Goal: Task Accomplishment & Management: Use online tool/utility

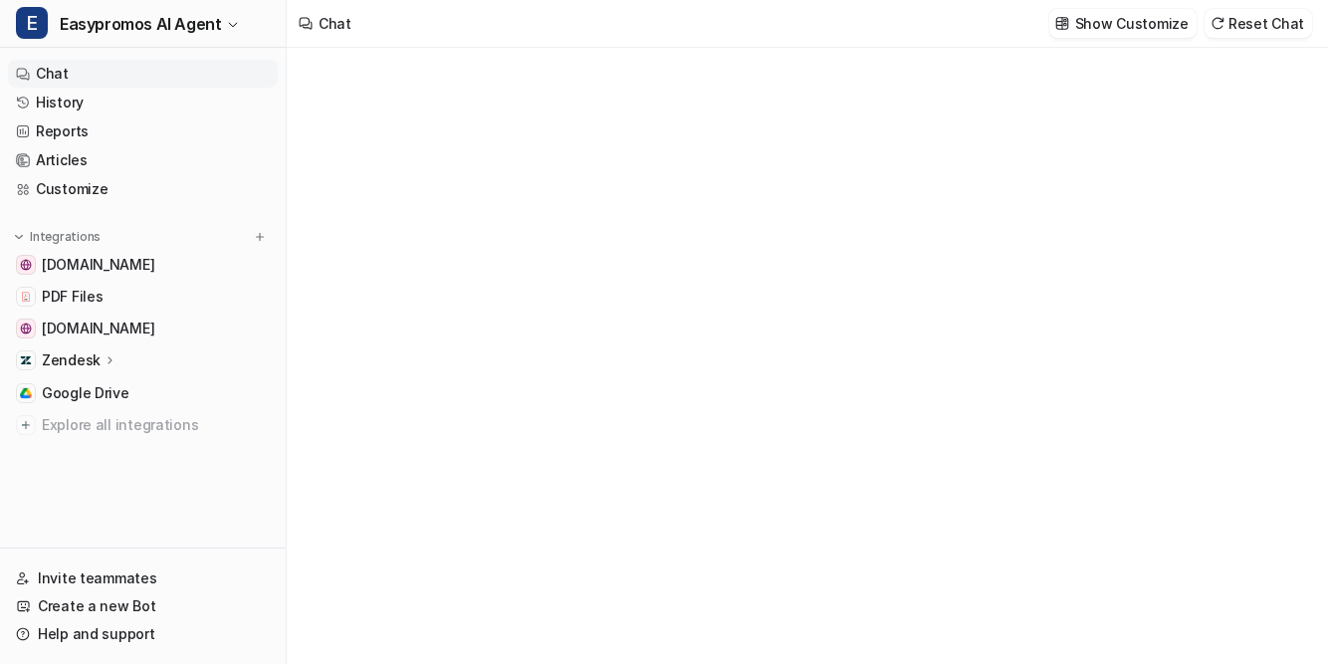
type textarea "**********"
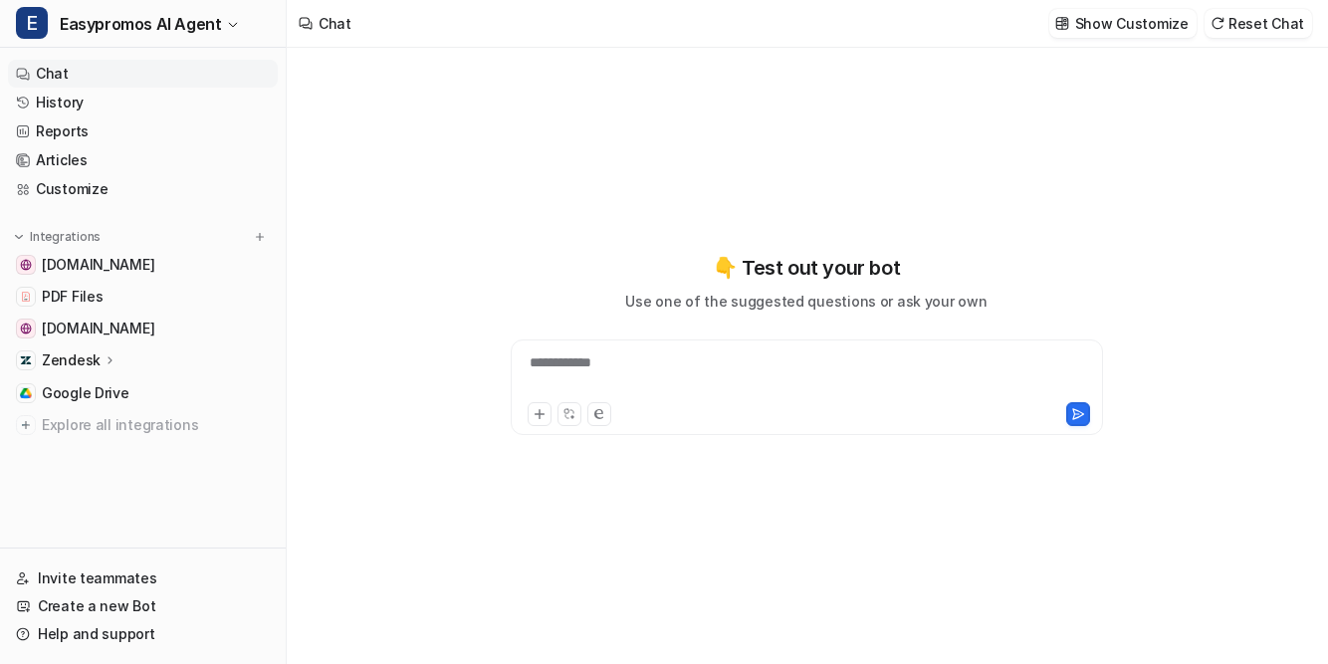
click at [633, 361] on div "**********" at bounding box center [807, 375] width 582 height 46
paste div
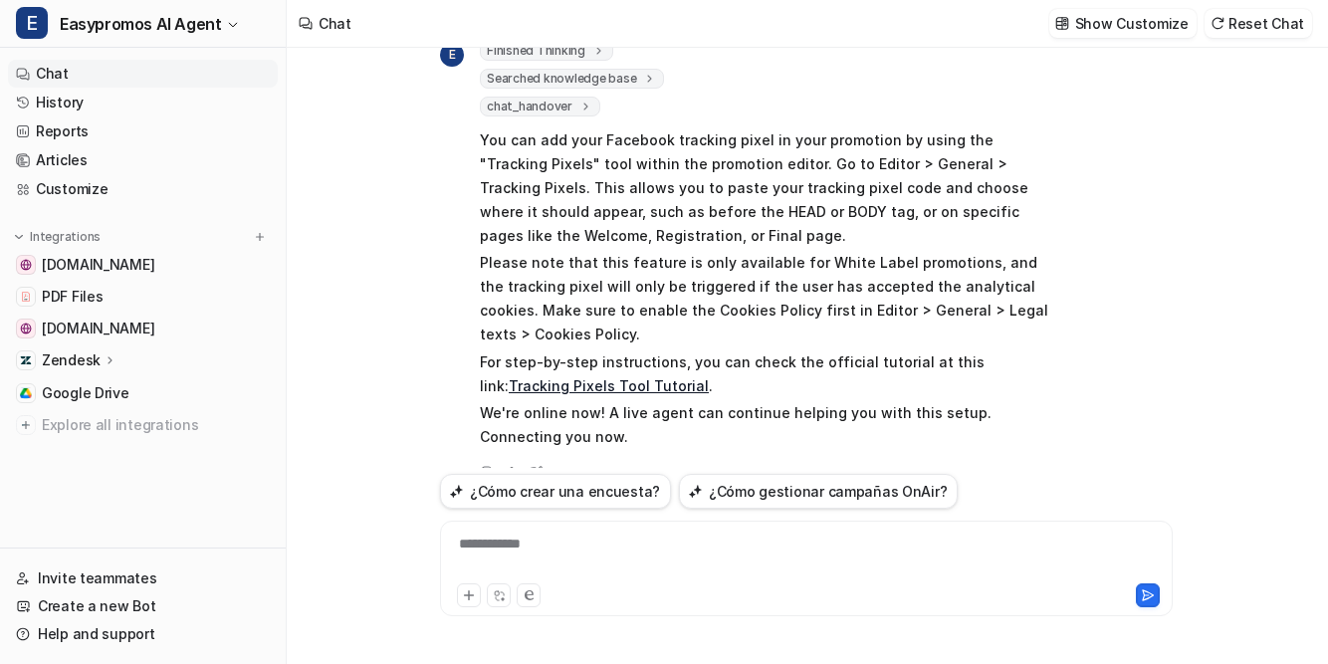
scroll to position [131, 0]
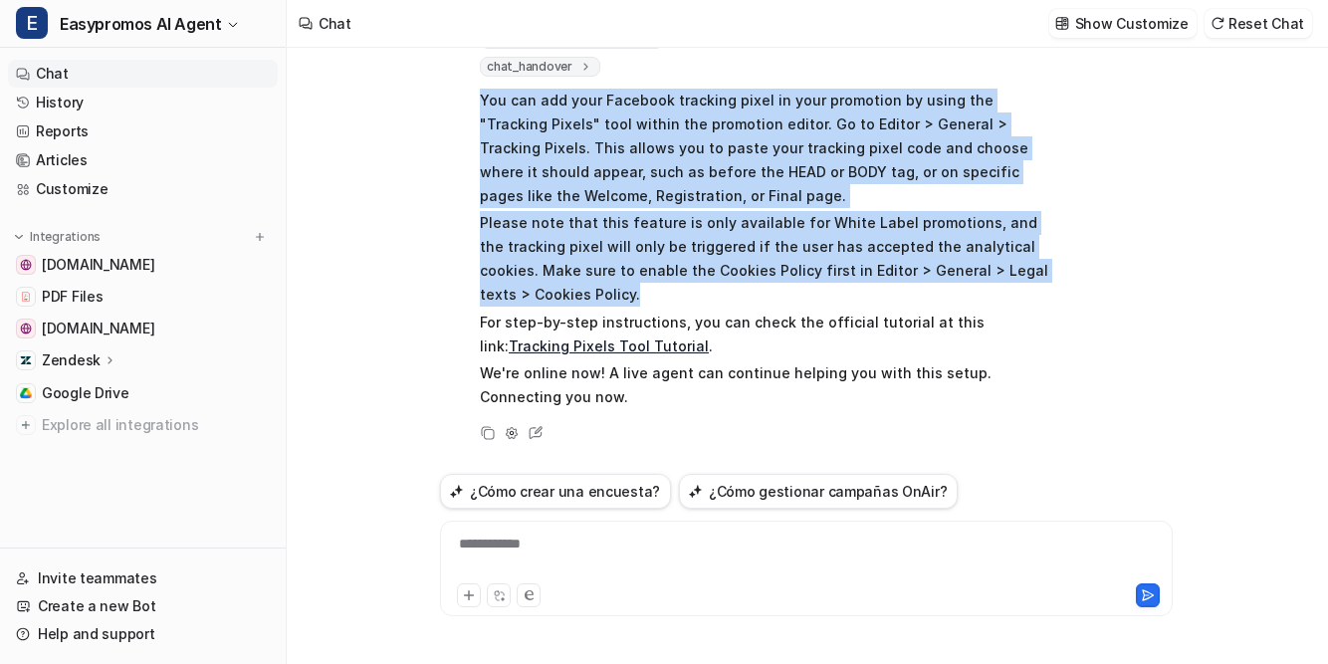
drag, startPoint x: 482, startPoint y: 98, endPoint x: 615, endPoint y: 304, distance: 245.4
click at [615, 304] on span "You can add your Facebook tracking pixel in your promotion by using the "Tracki…" at bounding box center [771, 249] width 582 height 328
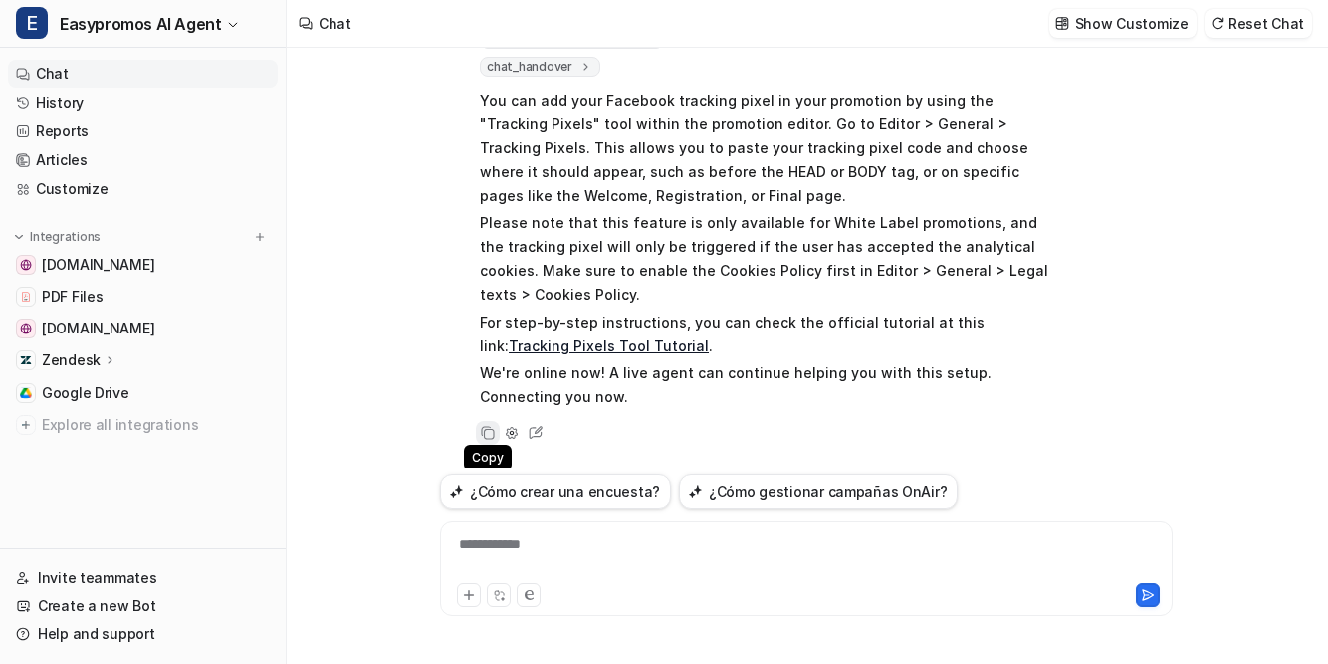
click at [487, 430] on icon at bounding box center [488, 433] width 14 height 14
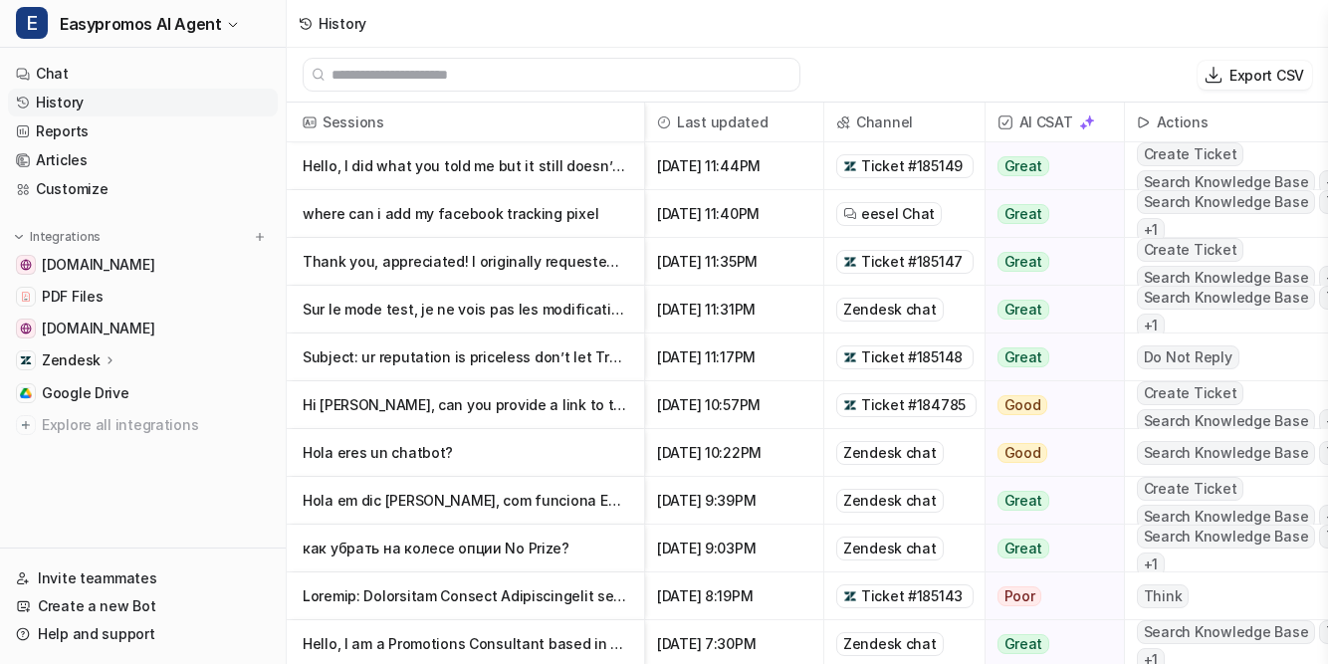
click at [67, 100] on link "History" at bounding box center [143, 103] width 270 height 28
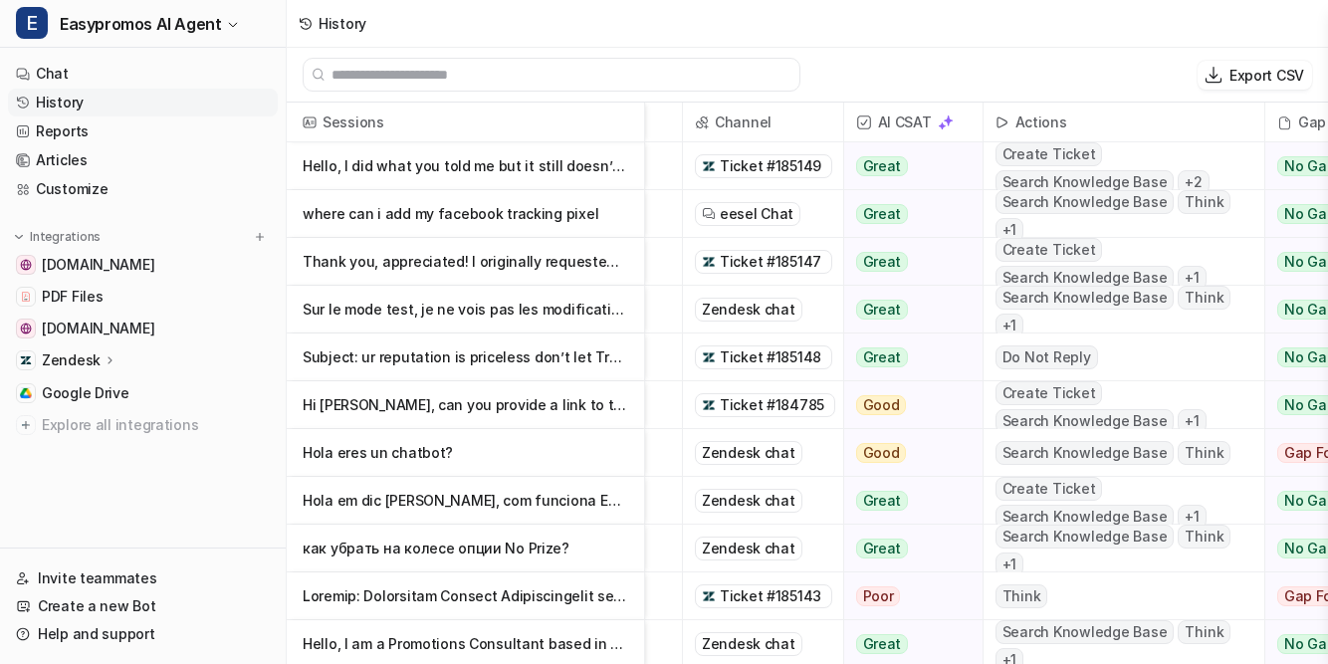
scroll to position [0, 137]
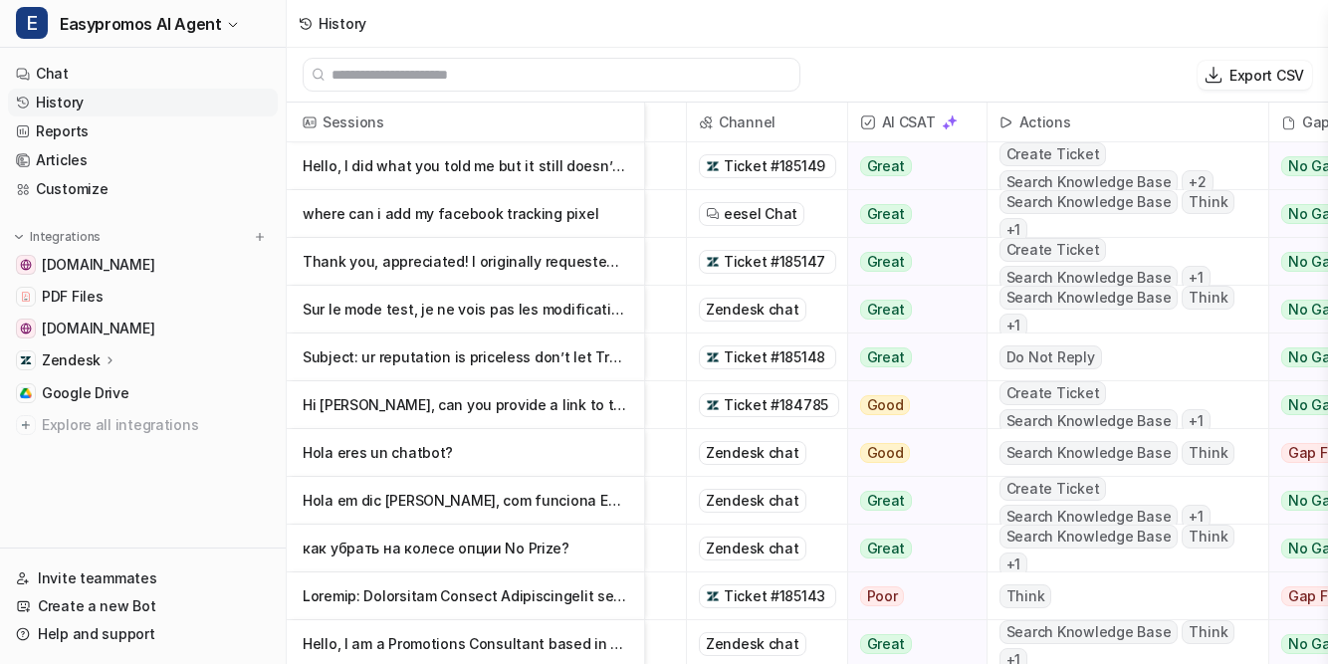
click at [454, 307] on p "Sur le mode test, je ne vois pas les modifications qui ont été apportées. Il y …" at bounding box center [465, 310] width 325 height 48
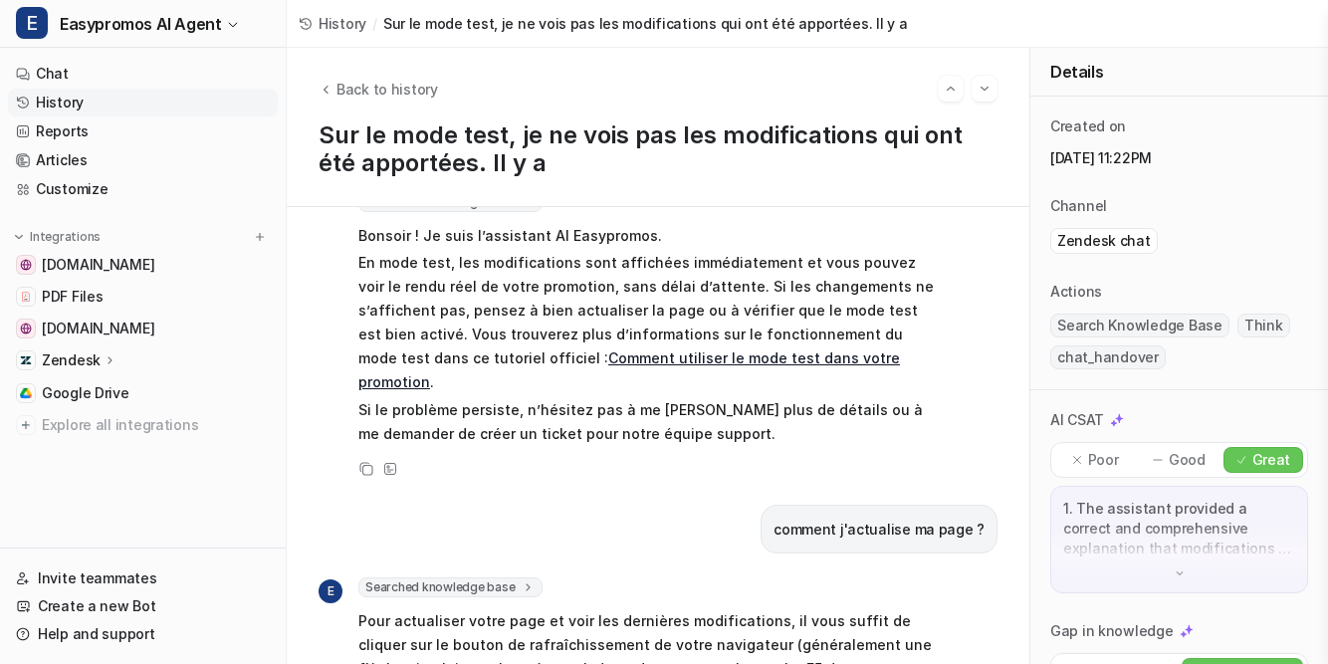
scroll to position [185, 0]
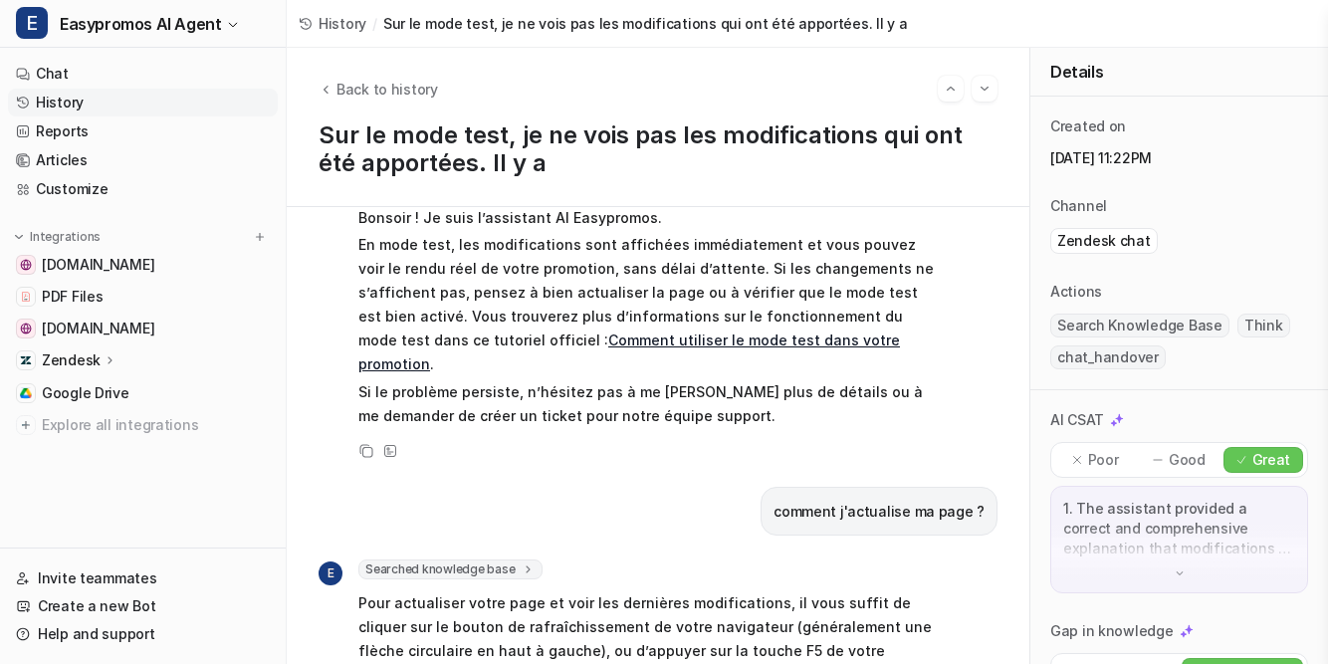
click at [93, 354] on p "Zendesk" at bounding box center [71, 360] width 59 height 20
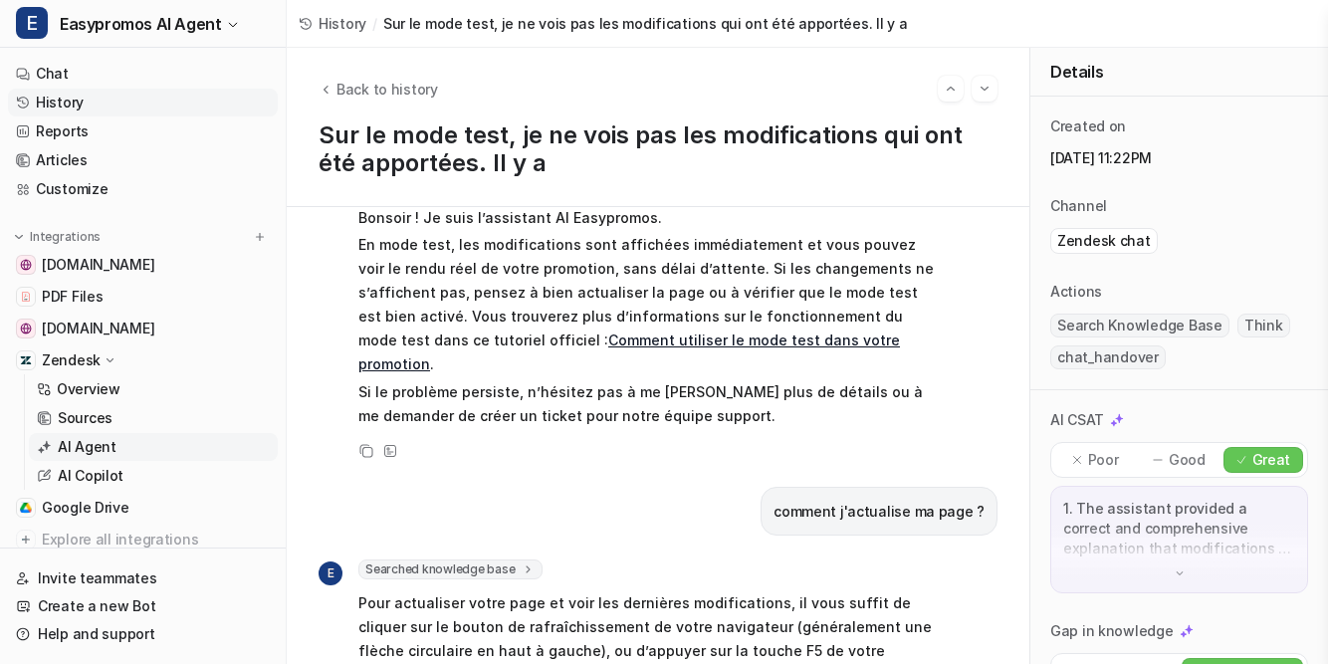
click at [75, 447] on p "AI Agent" at bounding box center [87, 447] width 59 height 20
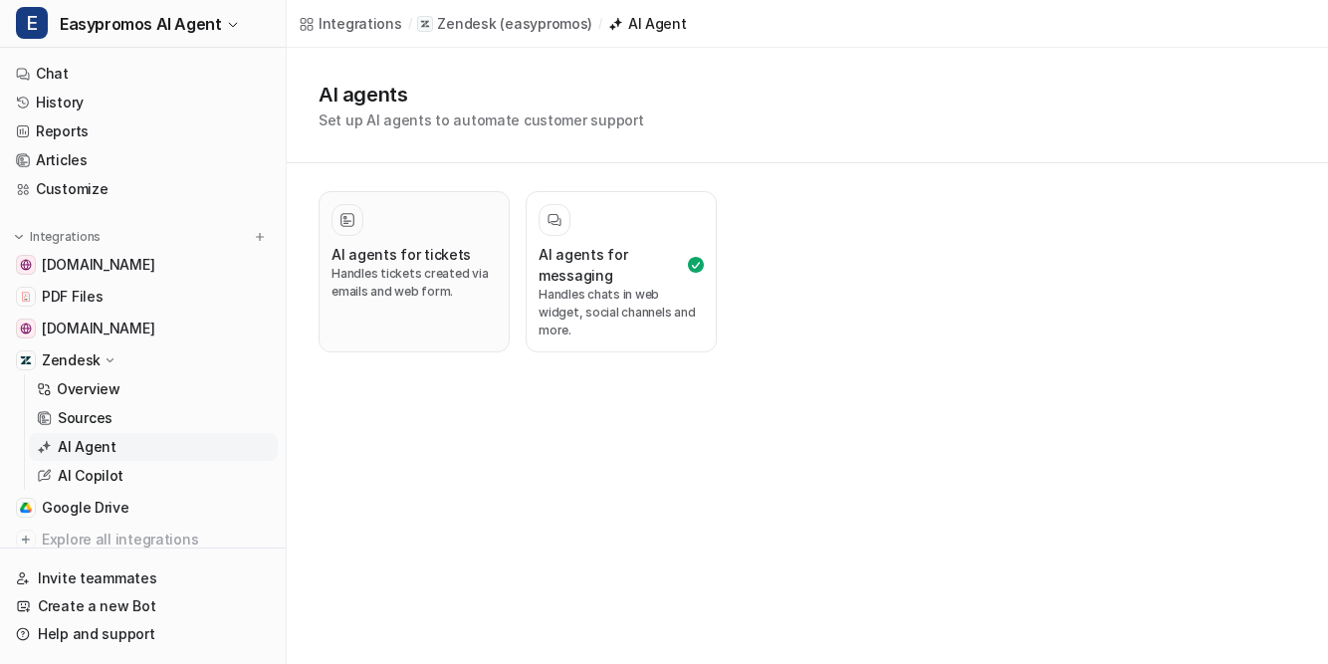
click at [376, 259] on h3 "AI agents for tickets" at bounding box center [400, 254] width 139 height 21
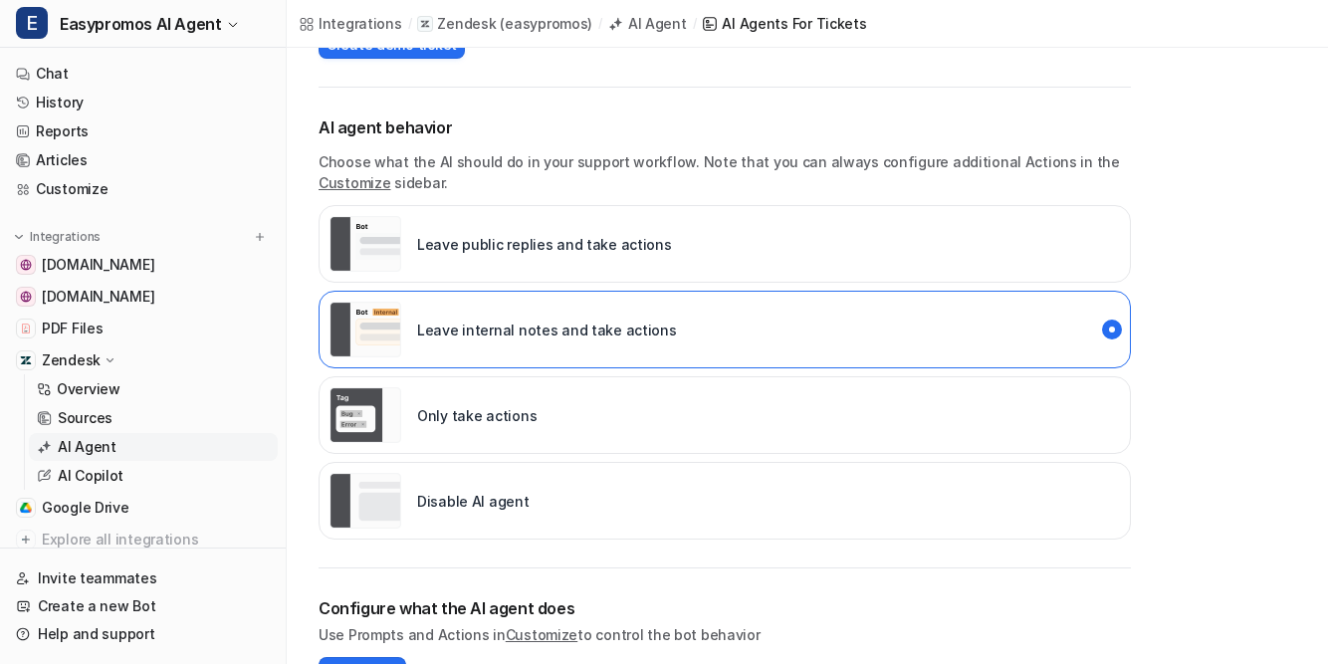
scroll to position [288, 0]
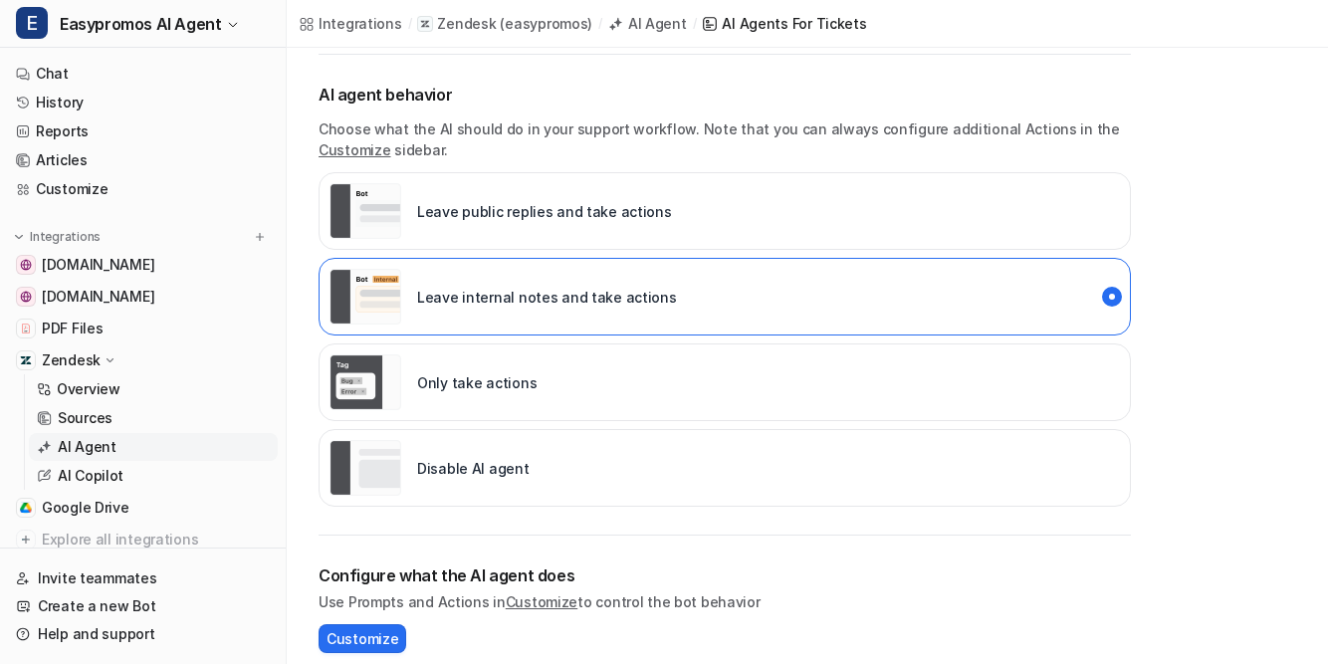
click at [520, 461] on p "Disable AI agent" at bounding box center [473, 468] width 112 height 21
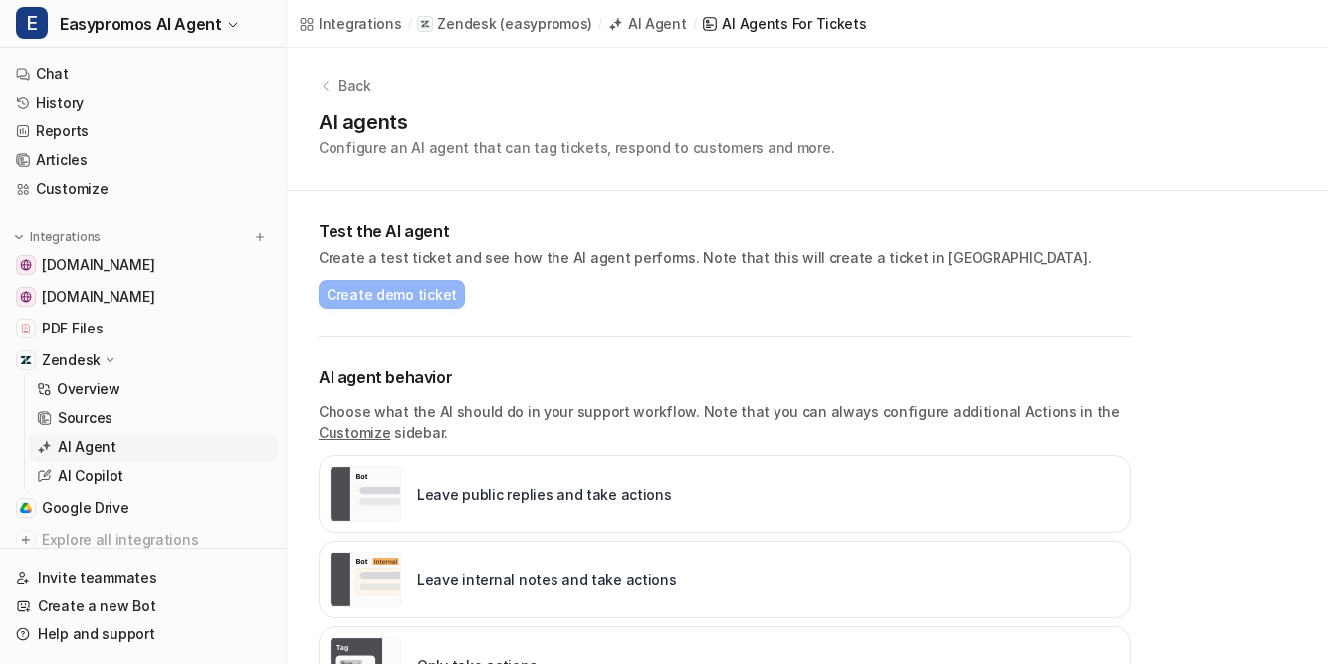
scroll to position [0, 0]
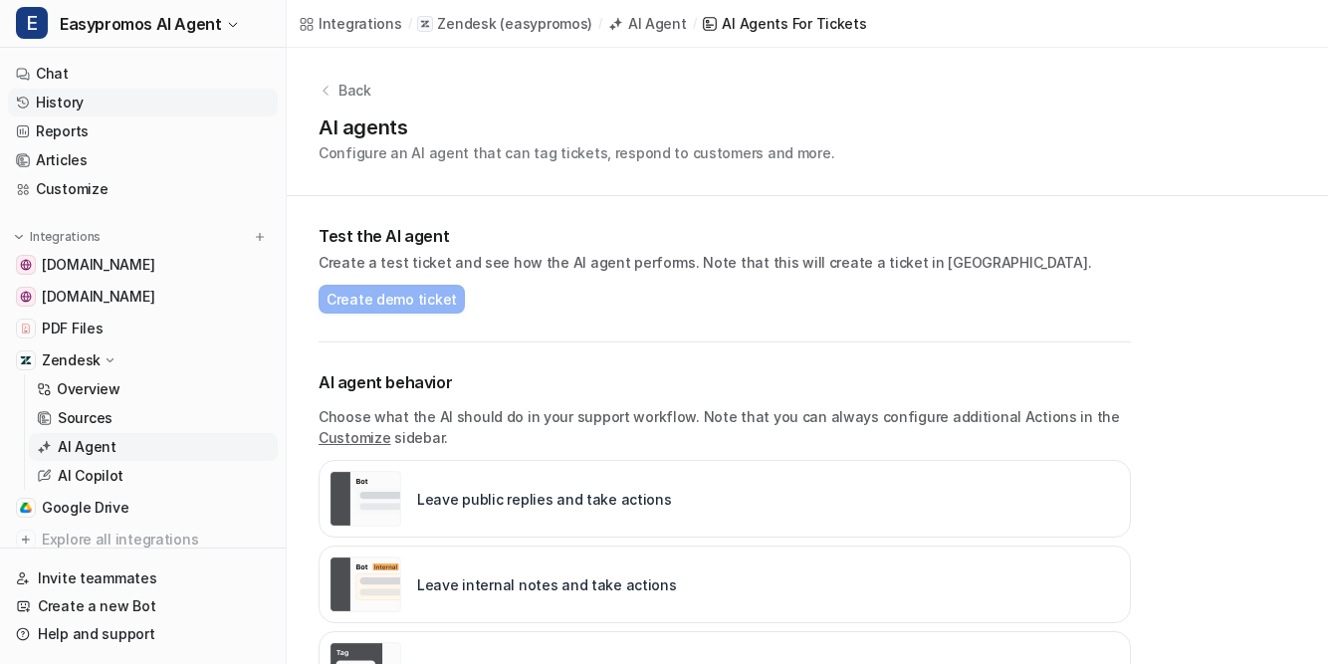
click at [55, 98] on link "History" at bounding box center [143, 103] width 270 height 28
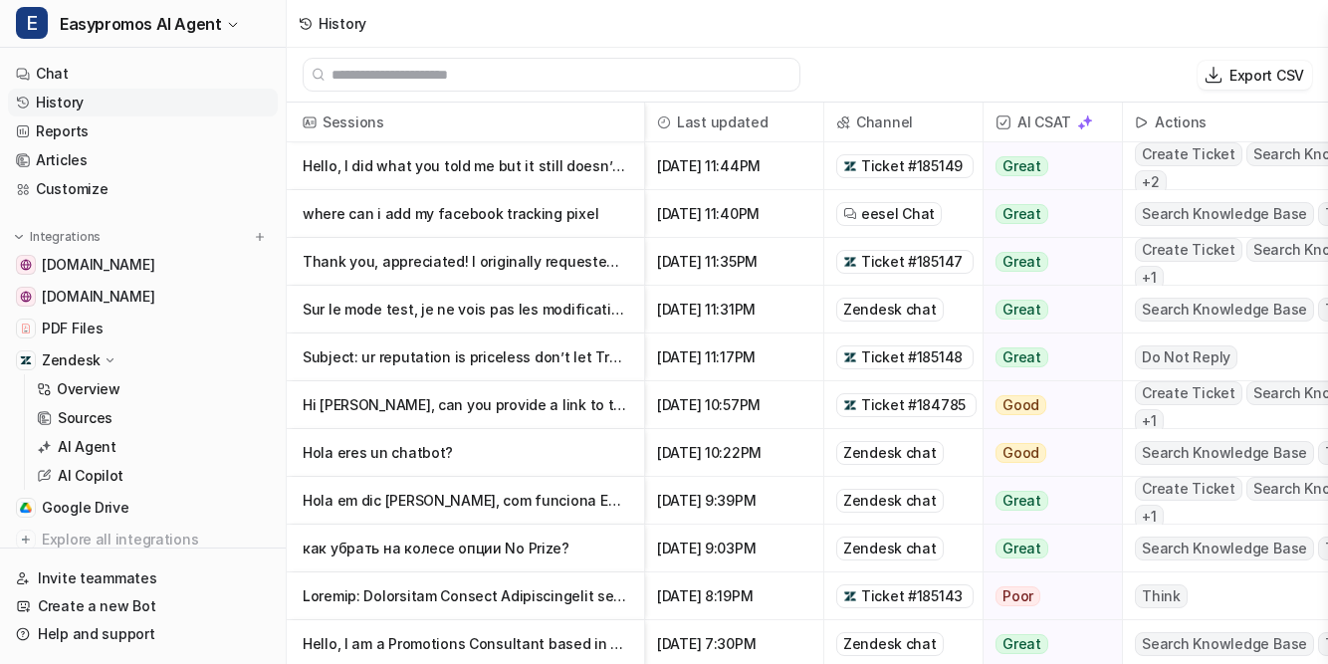
click at [423, 167] on p "Hello, I did what you told me but it still doesn’t work. I’m sharing below so" at bounding box center [465, 166] width 325 height 48
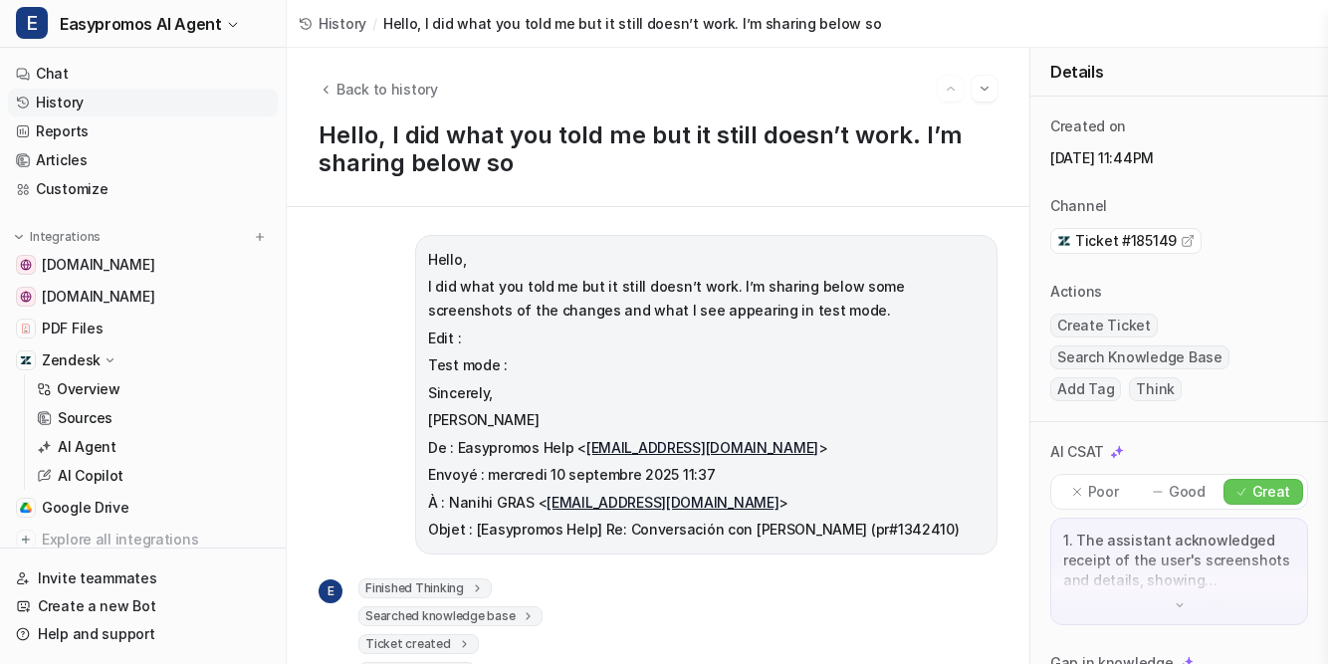
scroll to position [181, 0]
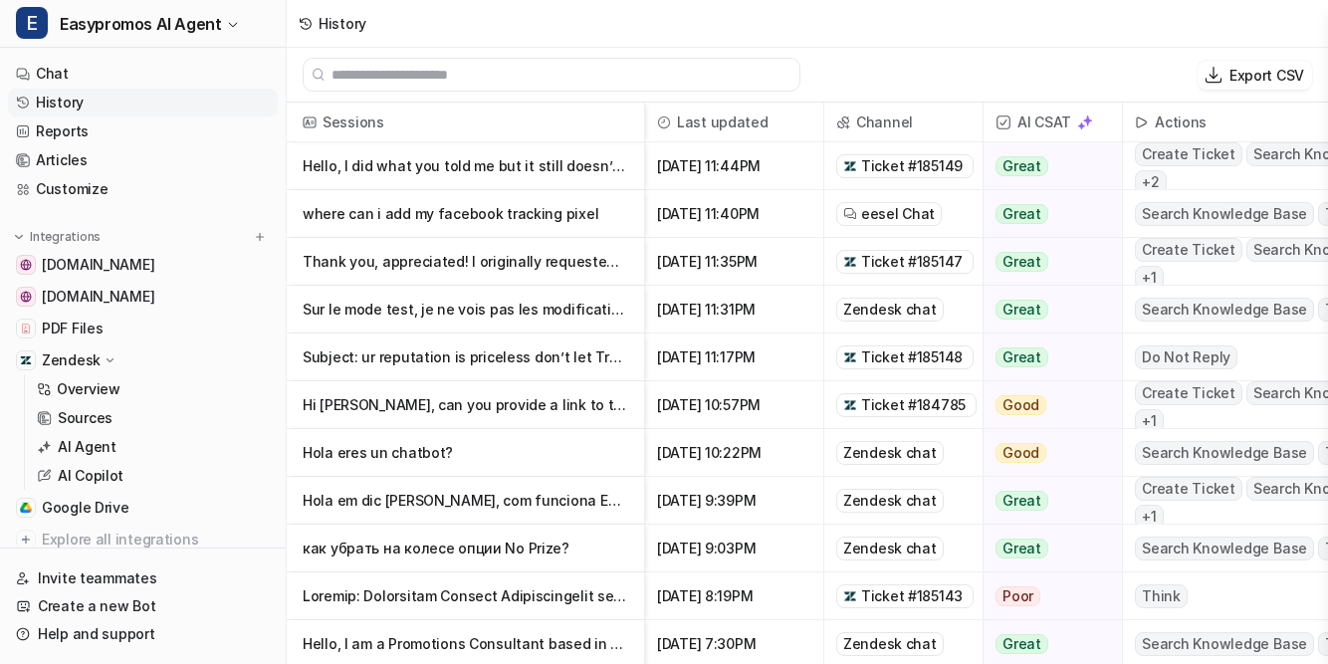
click at [454, 309] on p "Sur le mode test, je ne vois pas les modifications qui ont été apportées. Il y …" at bounding box center [465, 310] width 325 height 48
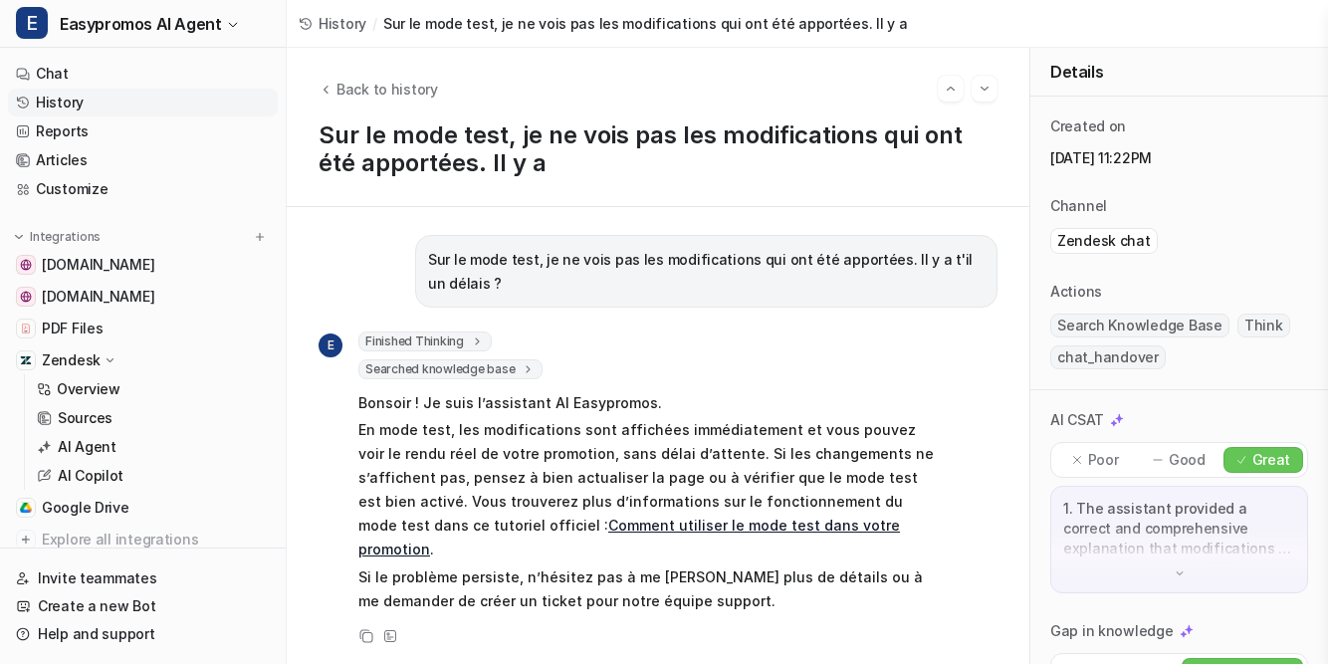
click at [1171, 538] on p "1. The assistant provided a correct and comprehensive explanation that modifica…" at bounding box center [1179, 529] width 232 height 60
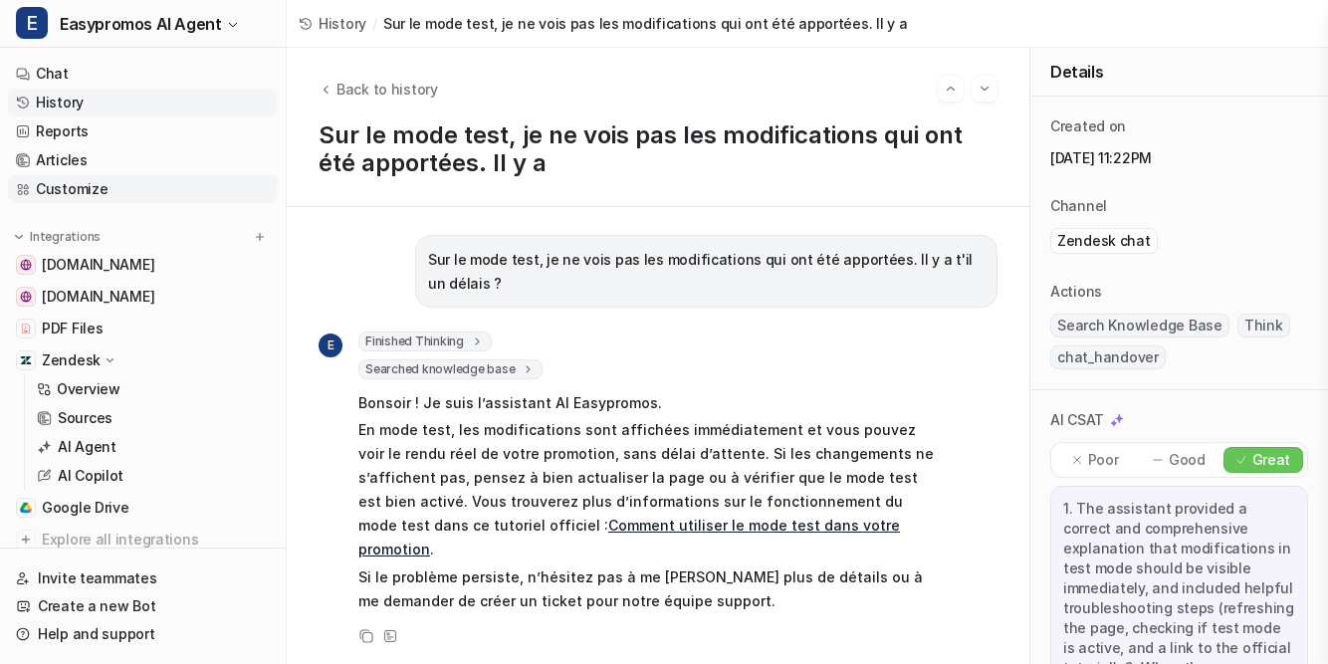
click at [56, 184] on link "Customize" at bounding box center [143, 189] width 270 height 28
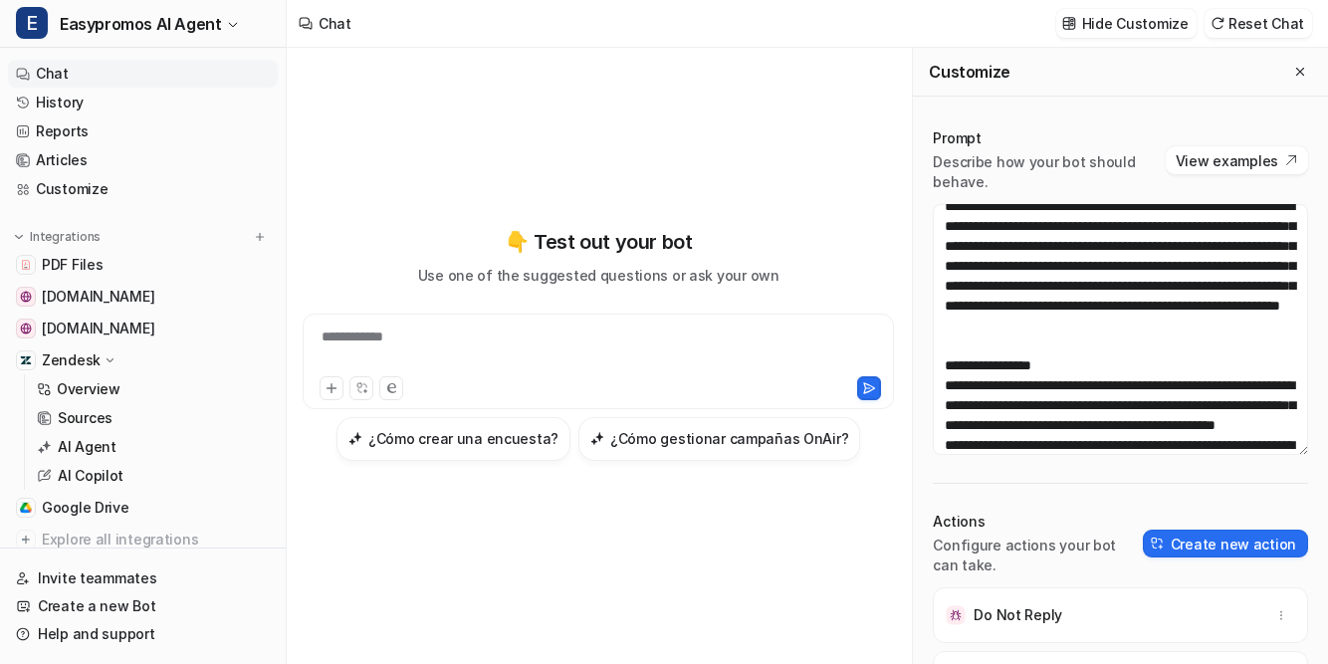
scroll to position [826, 0]
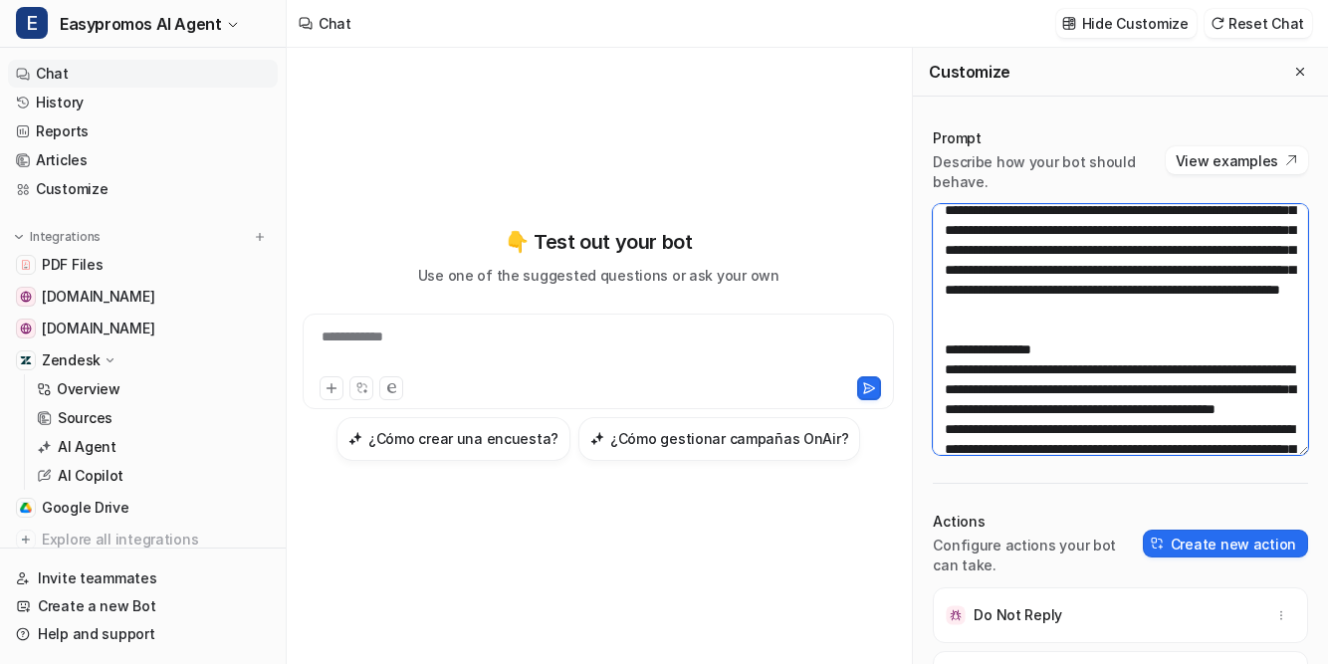
drag, startPoint x: 1138, startPoint y: 351, endPoint x: 1016, endPoint y: 350, distance: 121.4
click at [1016, 350] on textarea at bounding box center [1120, 329] width 375 height 251
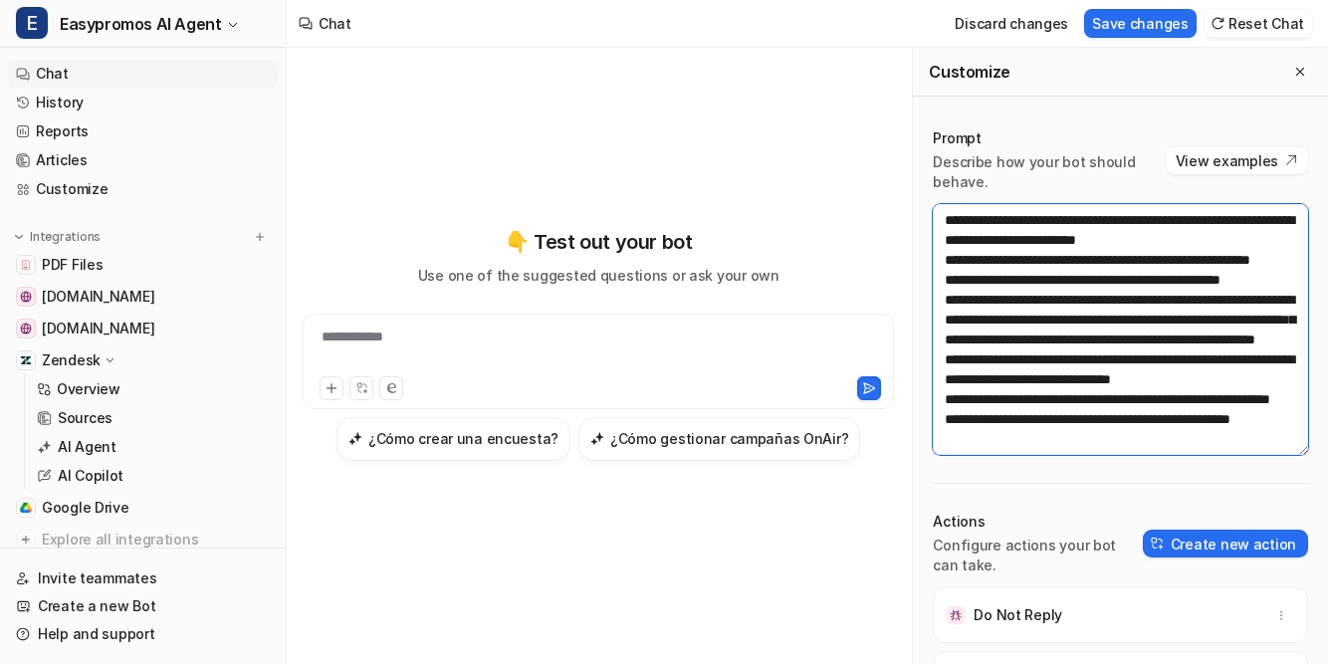
scroll to position [2512, 0]
type textarea "**********"
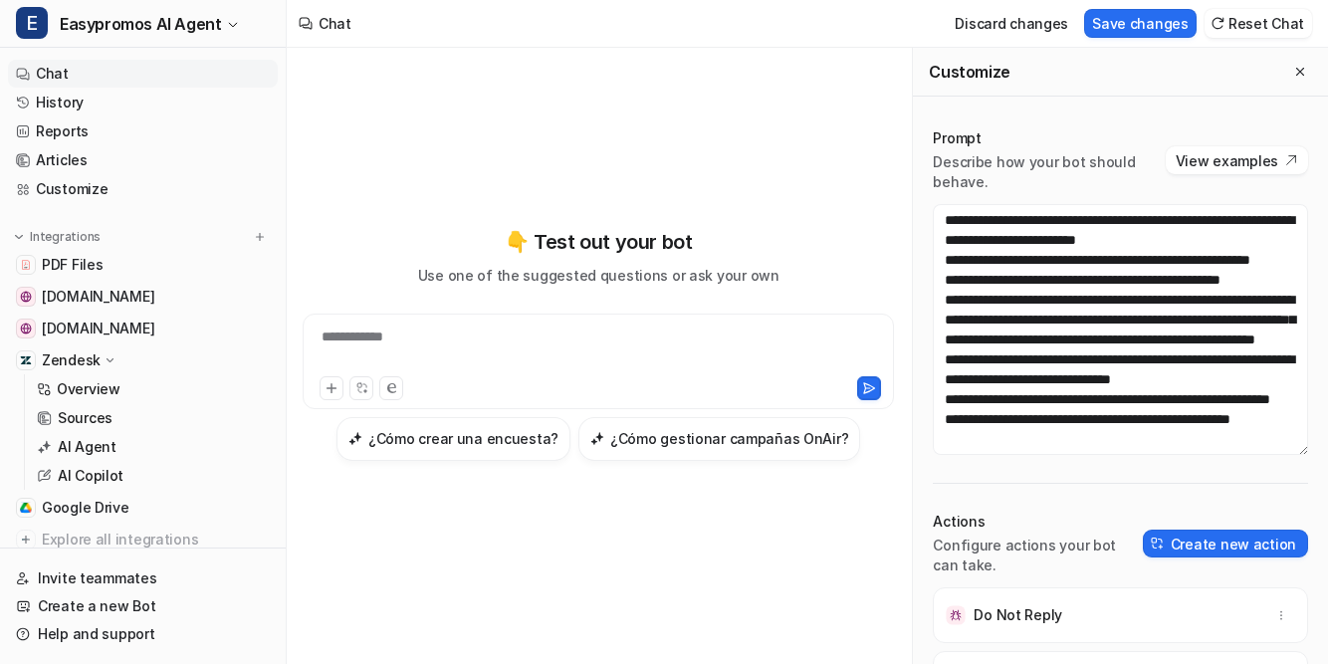
click at [1134, 5] on div "Discard changes Save changes Reset Chat" at bounding box center [1129, 23] width 381 height 45
click at [1134, 22] on button "Save changes" at bounding box center [1140, 23] width 112 height 29
click at [66, 104] on link "History" at bounding box center [143, 103] width 270 height 28
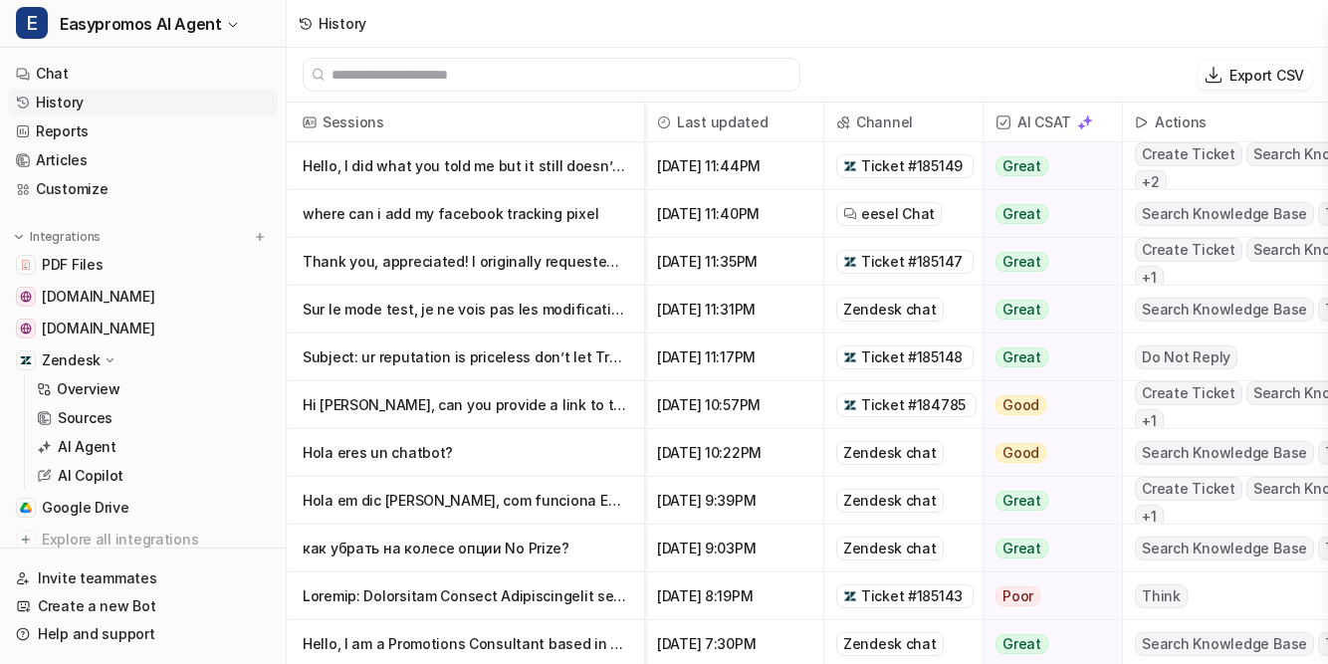
click at [409, 458] on p "Hola eres un chatbot?" at bounding box center [465, 453] width 325 height 48
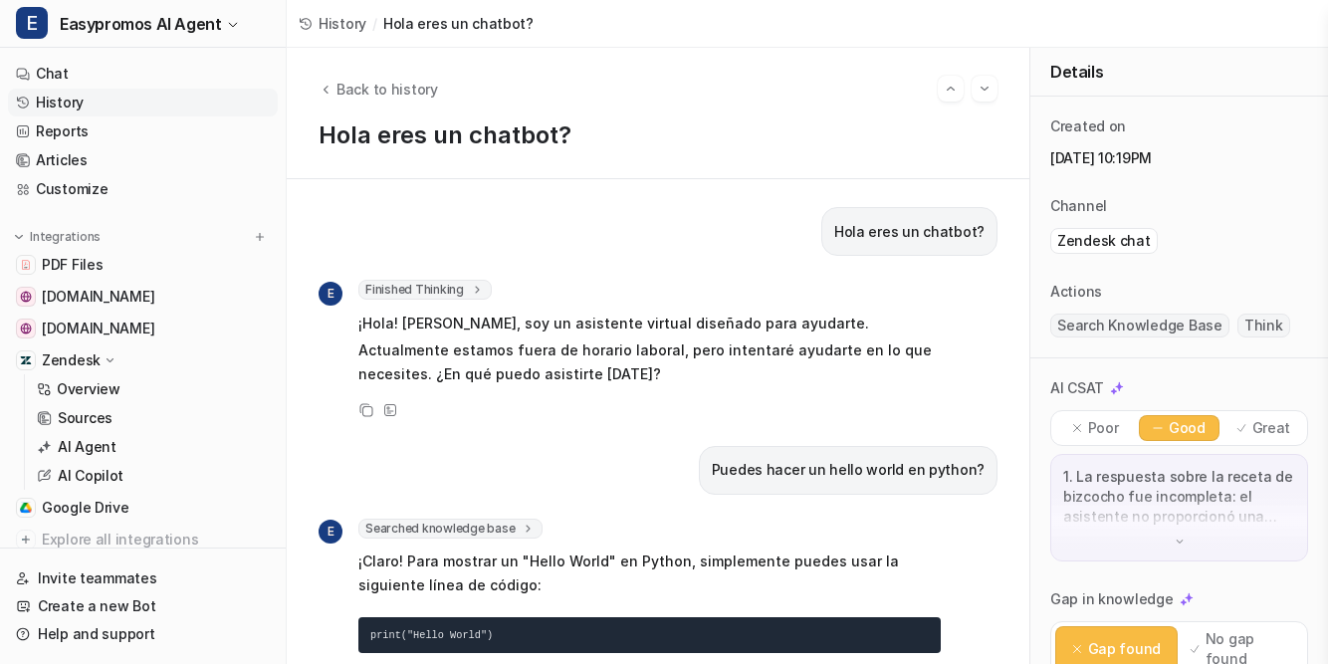
click at [58, 101] on link "History" at bounding box center [143, 103] width 270 height 28
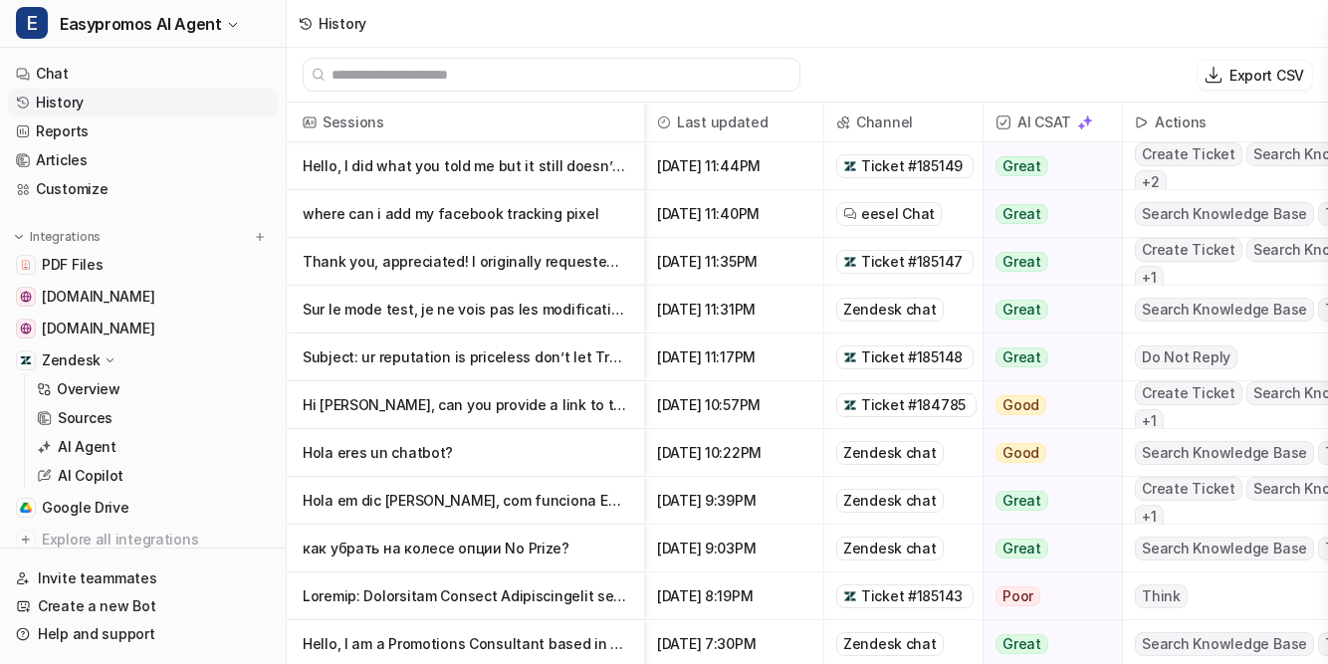
click at [76, 102] on link "History" at bounding box center [143, 103] width 270 height 28
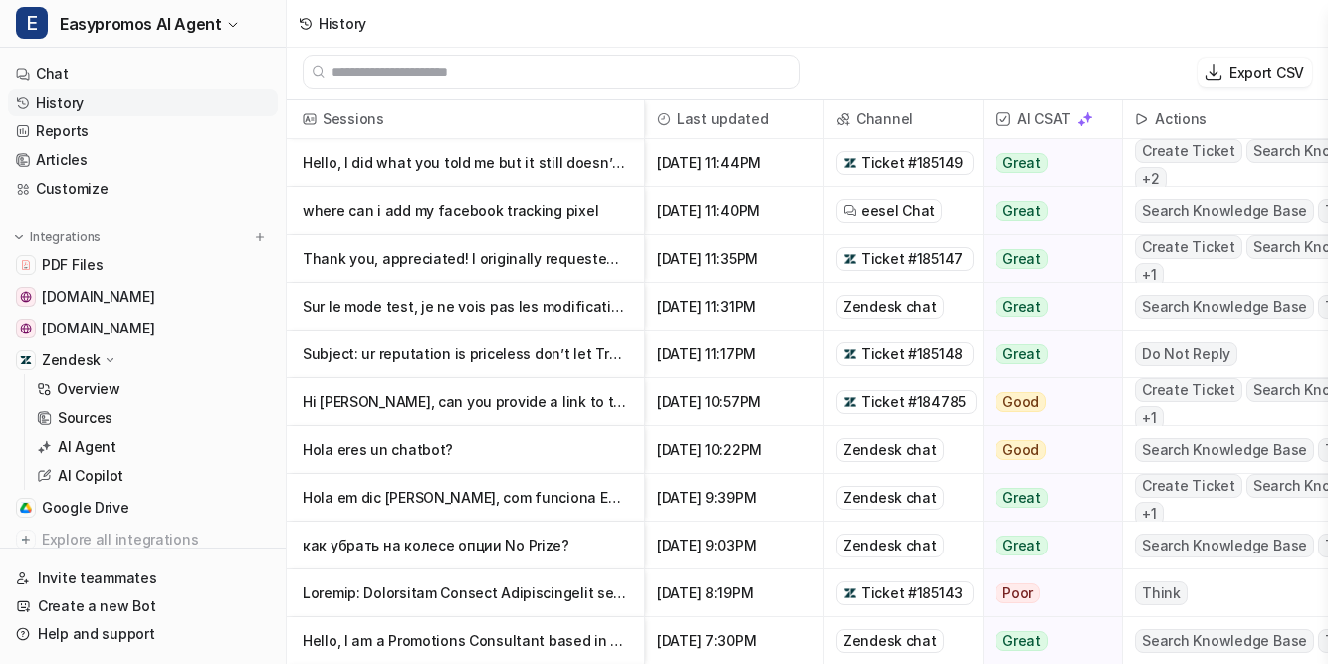
click at [109, 107] on link "History" at bounding box center [143, 103] width 270 height 28
click at [80, 77] on link "Chat" at bounding box center [143, 74] width 270 height 28
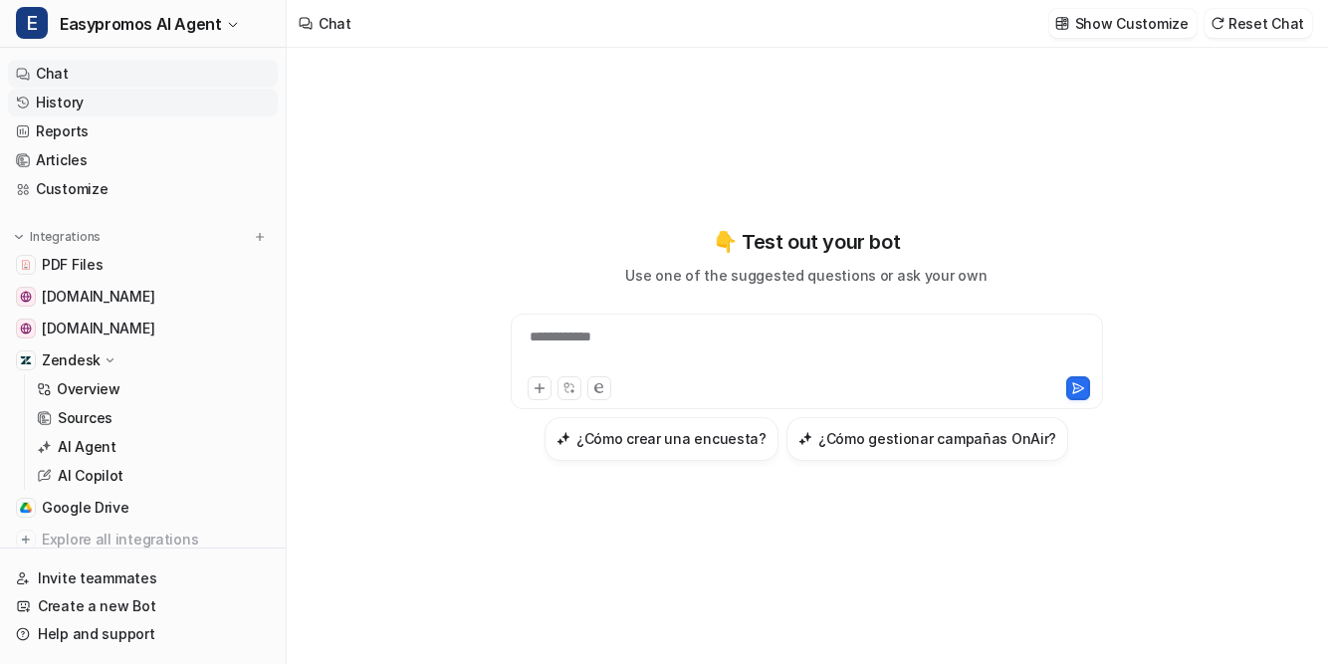
click at [65, 105] on link "History" at bounding box center [143, 103] width 270 height 28
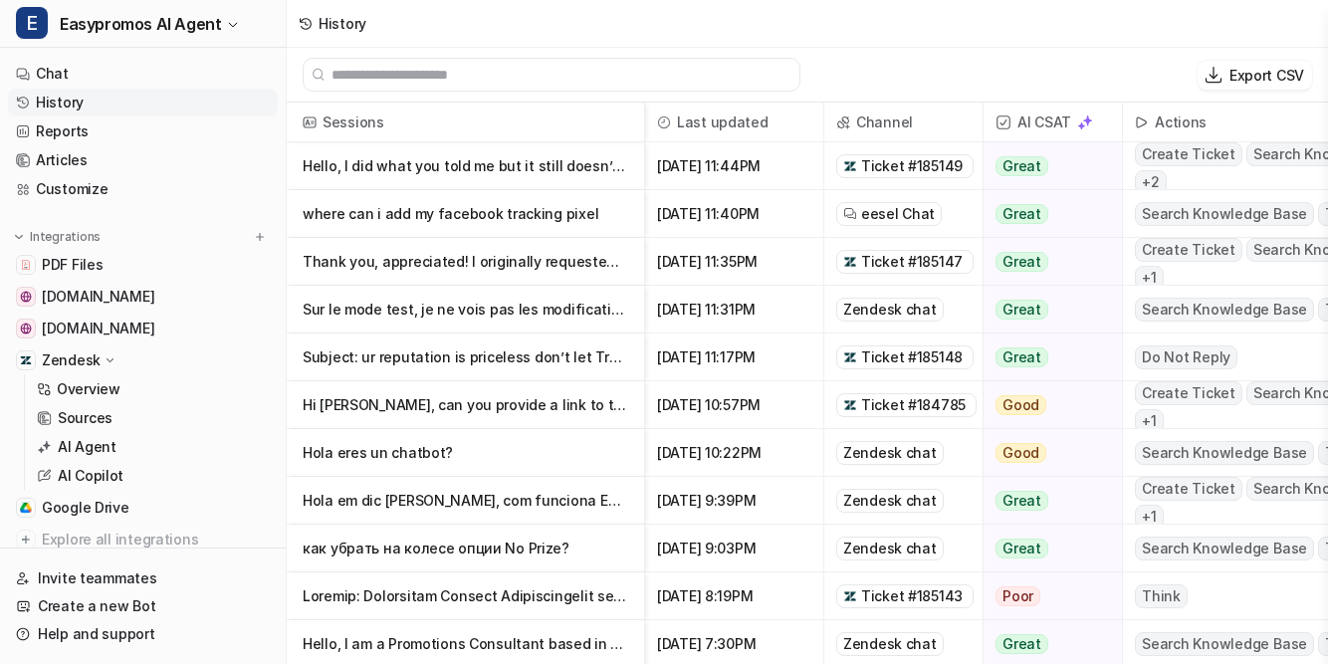
click at [69, 106] on link "History" at bounding box center [143, 103] width 270 height 28
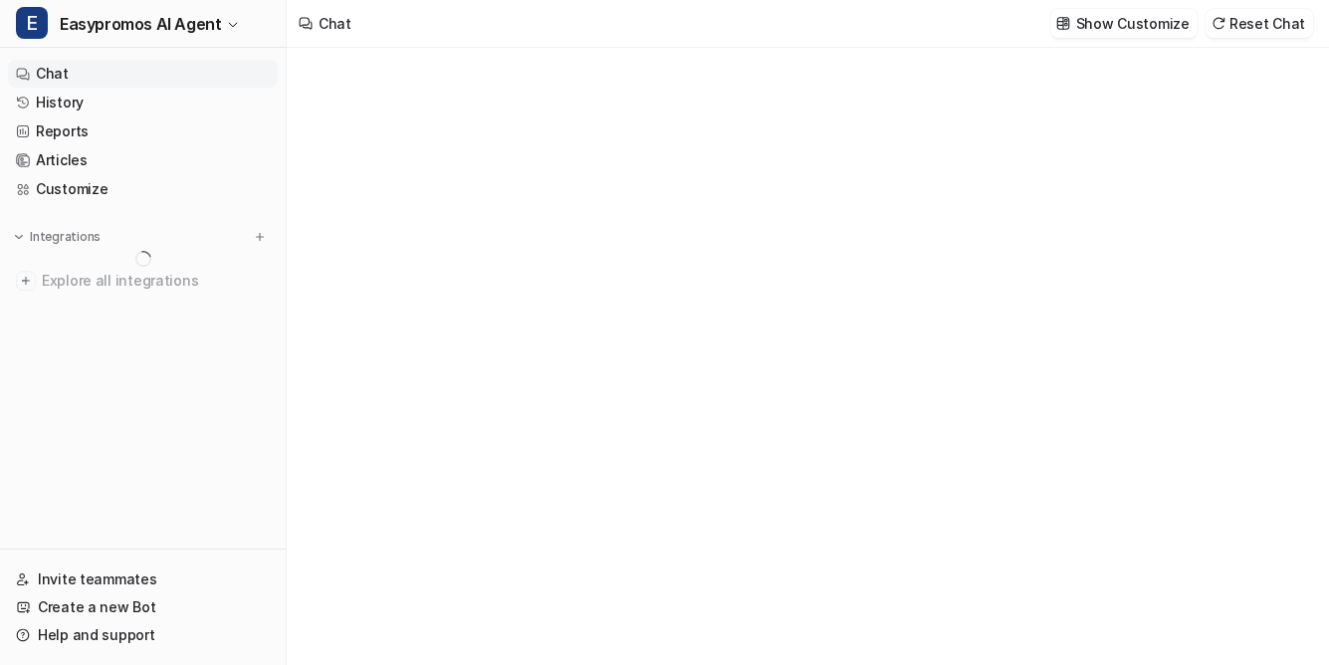
type textarea "**********"
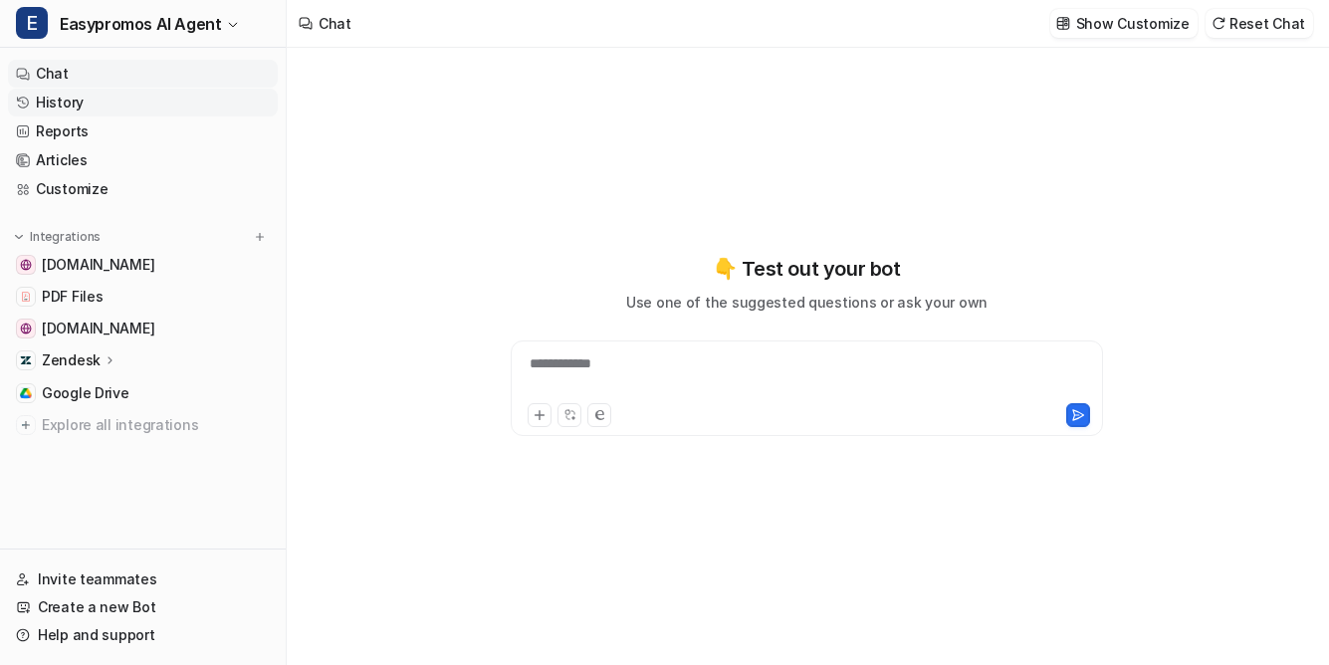
click at [65, 103] on link "History" at bounding box center [143, 103] width 270 height 28
